Goal: Information Seeking & Learning: Learn about a topic

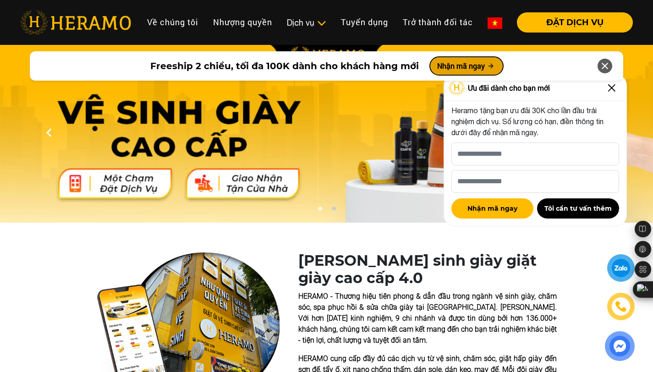
click at [471, 67] on button "Nhận mã ngay" at bounding box center [466, 66] width 73 height 18
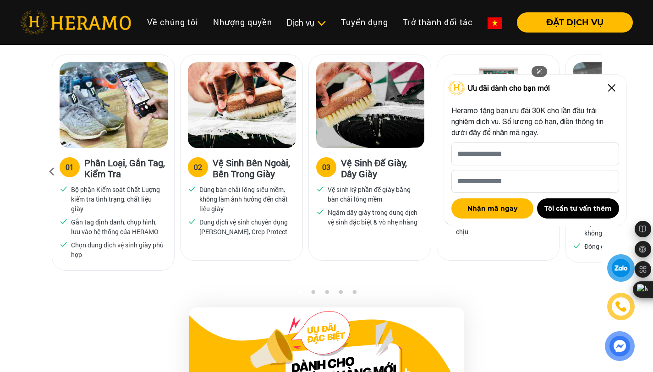
scroll to position [924, 0]
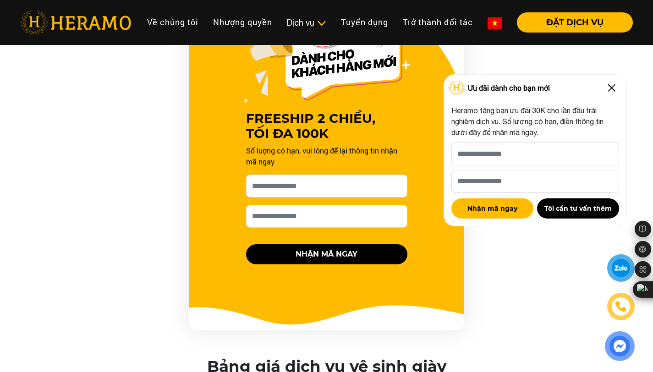
click at [613, 87] on img at bounding box center [611, 88] width 15 height 15
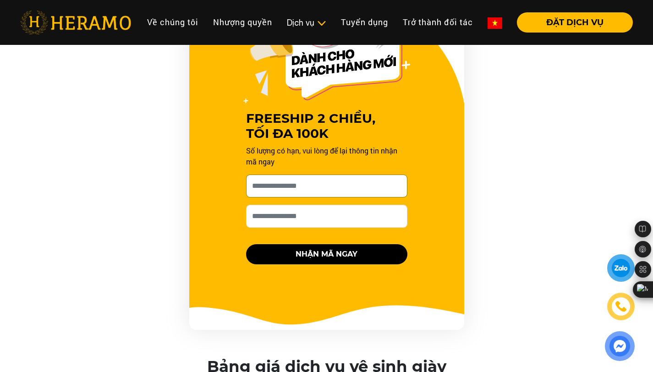
click at [340, 184] on input "Cho HERAMO xin tên của bạn nhé *" at bounding box center [326, 186] width 161 height 23
type input "**********"
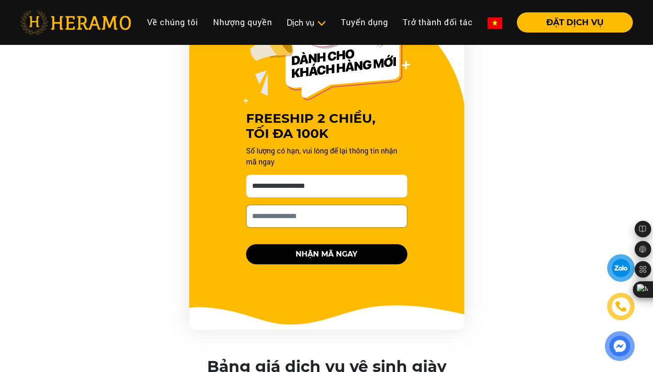
click at [307, 216] on input "Số điện thoại HERAMO có thể liên hệ là *" at bounding box center [326, 216] width 161 height 23
type input "**********"
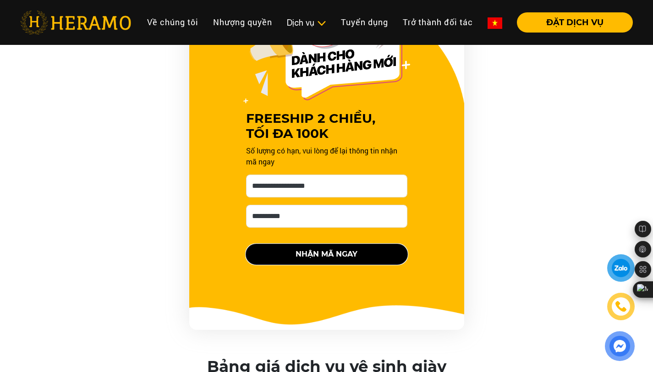
click at [317, 251] on button "NHẬN MÃ NGAY" at bounding box center [326, 254] width 161 height 20
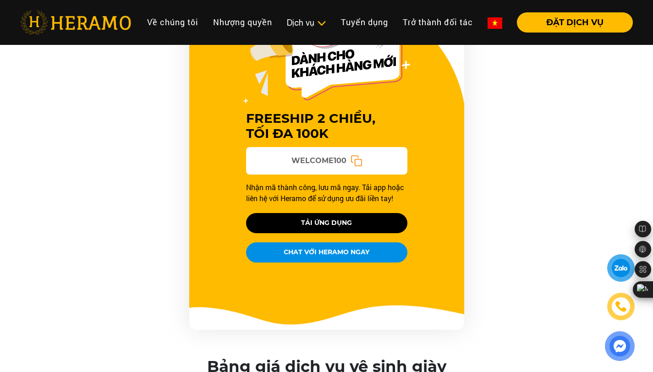
click at [352, 160] on icon at bounding box center [356, 161] width 12 height 12
click at [549, 15] on button "ĐẶT DỊCH VỤ" at bounding box center [575, 22] width 116 height 20
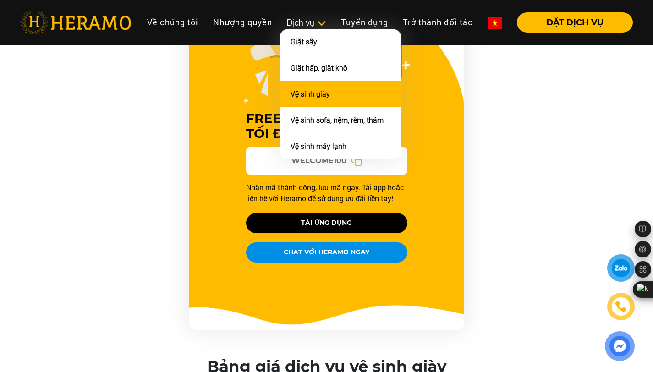
click at [323, 106] on li "Vệ sinh giày" at bounding box center [341, 94] width 122 height 26
click at [311, 99] on link "Vệ sinh giày" at bounding box center [310, 94] width 39 height 9
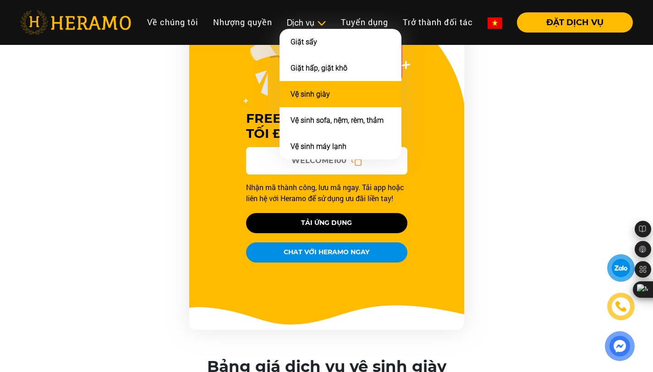
click at [311, 99] on link "Vệ sinh giày" at bounding box center [310, 94] width 39 height 9
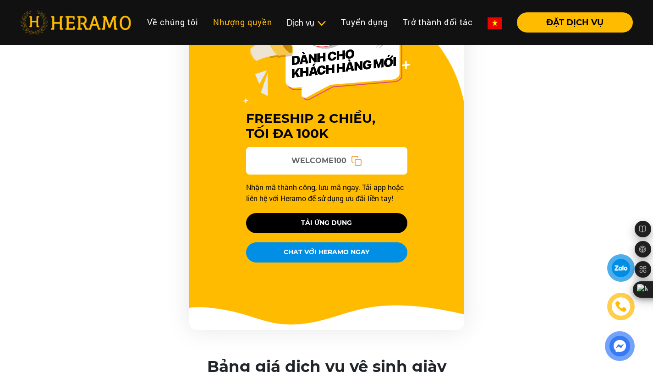
click at [212, 16] on link "Nhượng quyền" at bounding box center [243, 22] width 74 height 20
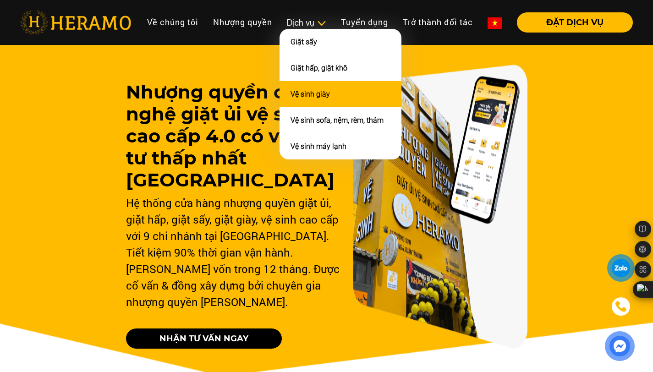
click at [316, 96] on link "Vệ sinh giày" at bounding box center [310, 94] width 39 height 9
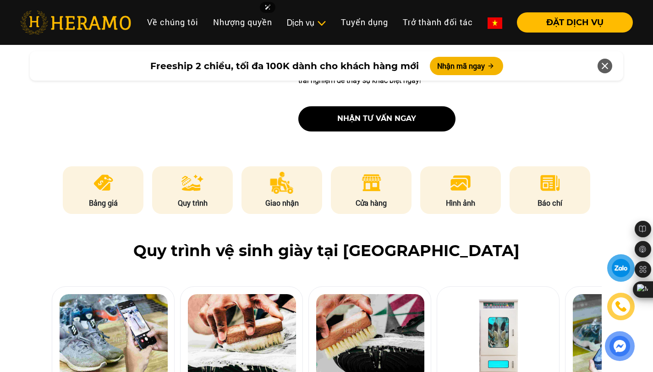
scroll to position [385, 0]
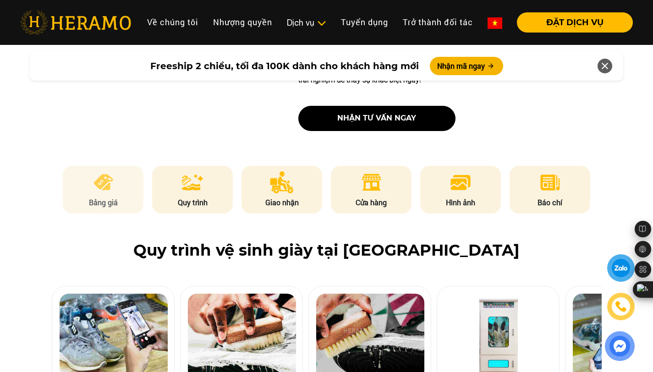
click at [103, 194] on li "Bảng giá" at bounding box center [103, 190] width 81 height 48
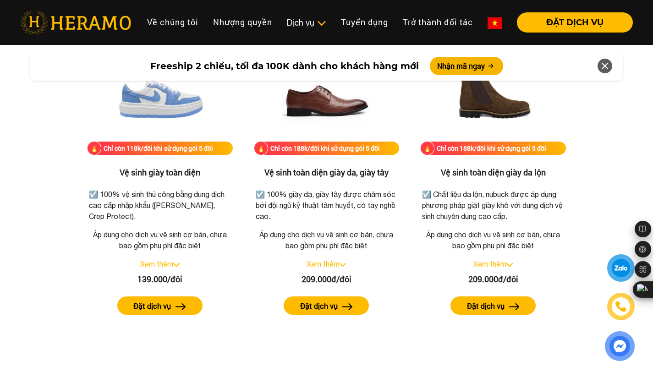
scroll to position [1284, 0]
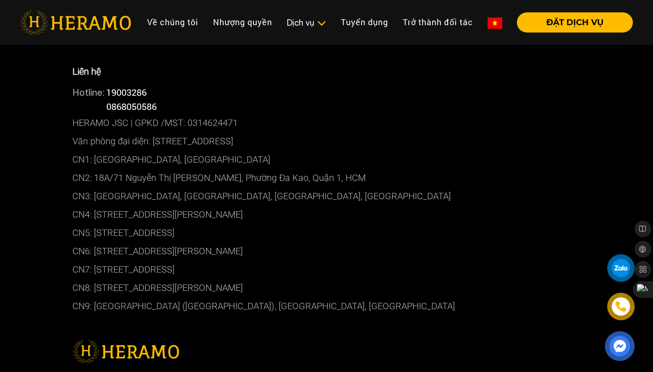
scroll to position [5072, 0]
drag, startPoint x: 95, startPoint y: 157, endPoint x: 324, endPoint y: 154, distance: 229.1
click at [324, 206] on p "CN4: [STREET_ADDRESS][PERSON_NAME]" at bounding box center [326, 215] width 509 height 18
